Goal: Task Accomplishment & Management: Manage account settings

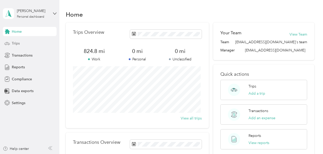
click at [12, 46] on div "Trips" at bounding box center [30, 43] width 54 height 9
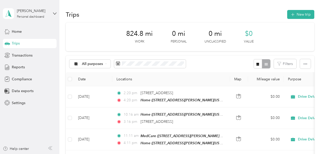
drag, startPoint x: 19, startPoint y: 69, endPoint x: 19, endPoint y: 60, distance: 8.2
click at [19, 60] on div "Home Trips Transactions Reports Compliance Data exports Settings" at bounding box center [30, 67] width 54 height 81
click at [17, 68] on span "Reports" at bounding box center [18, 67] width 13 height 5
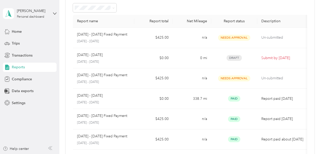
scroll to position [27, 0]
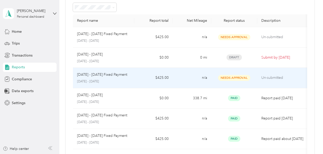
click at [235, 77] on span "Needs Approval" at bounding box center [234, 78] width 32 height 6
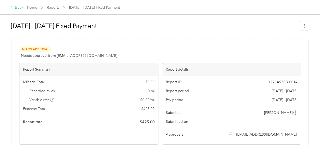
click at [11, 7] on icon at bounding box center [12, 7] width 4 height 4
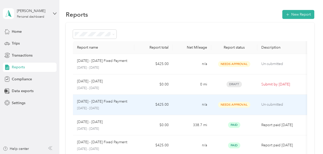
click at [236, 103] on span "Needs Approval" at bounding box center [234, 105] width 32 height 6
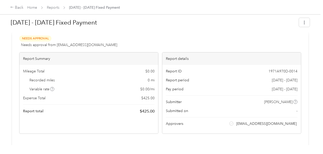
scroll to position [10, 0]
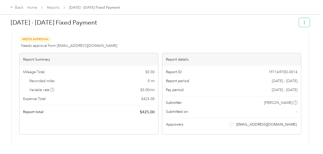
click at [304, 24] on icon "button" at bounding box center [304, 23] width 1 height 4
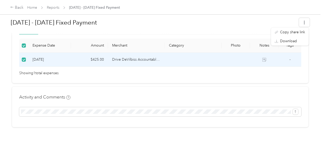
scroll to position [0, 0]
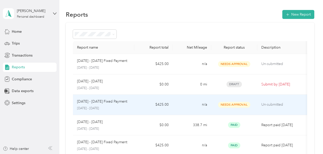
click at [116, 102] on p "[DATE] - [DATE] Fixed Payment" at bounding box center [102, 102] width 50 height 6
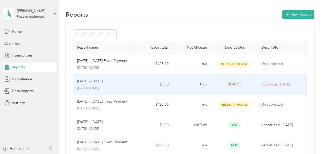
click at [229, 86] on span "Draft" at bounding box center [234, 84] width 15 height 6
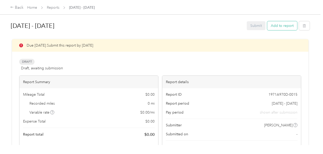
click at [279, 27] on button "Add to report" at bounding box center [282, 25] width 30 height 9
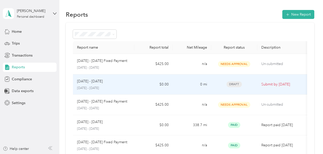
click at [280, 85] on p "Submit by [DATE]" at bounding box center [282, 85] width 43 height 6
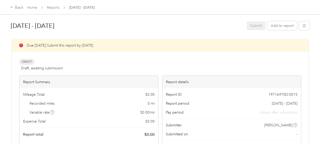
click at [254, 25] on div "Submit Add to report" at bounding box center [278, 25] width 63 height 9
click at [319, 38] on div "[DATE] - [DATE] Submit Add to report Due [DATE]. Submit this report by [DATE] D…" at bounding box center [160, 72] width 321 height 145
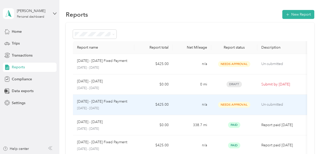
click at [226, 101] on td "Needs Approval" at bounding box center [234, 105] width 46 height 20
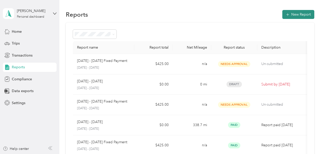
click at [287, 14] on icon "button" at bounding box center [287, 14] width 5 height 5
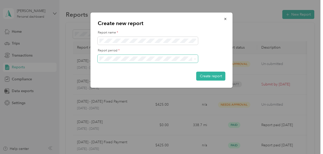
click at [194, 60] on span at bounding box center [194, 59] width 4 height 4
click at [246, 21] on div "Create new report Report name * Report period * Create report" at bounding box center [233, 51] width 142 height 77
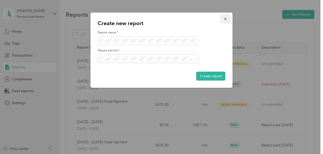
click at [223, 17] on button "button" at bounding box center [225, 18] width 11 height 9
